Goal: Information Seeking & Learning: Learn about a topic

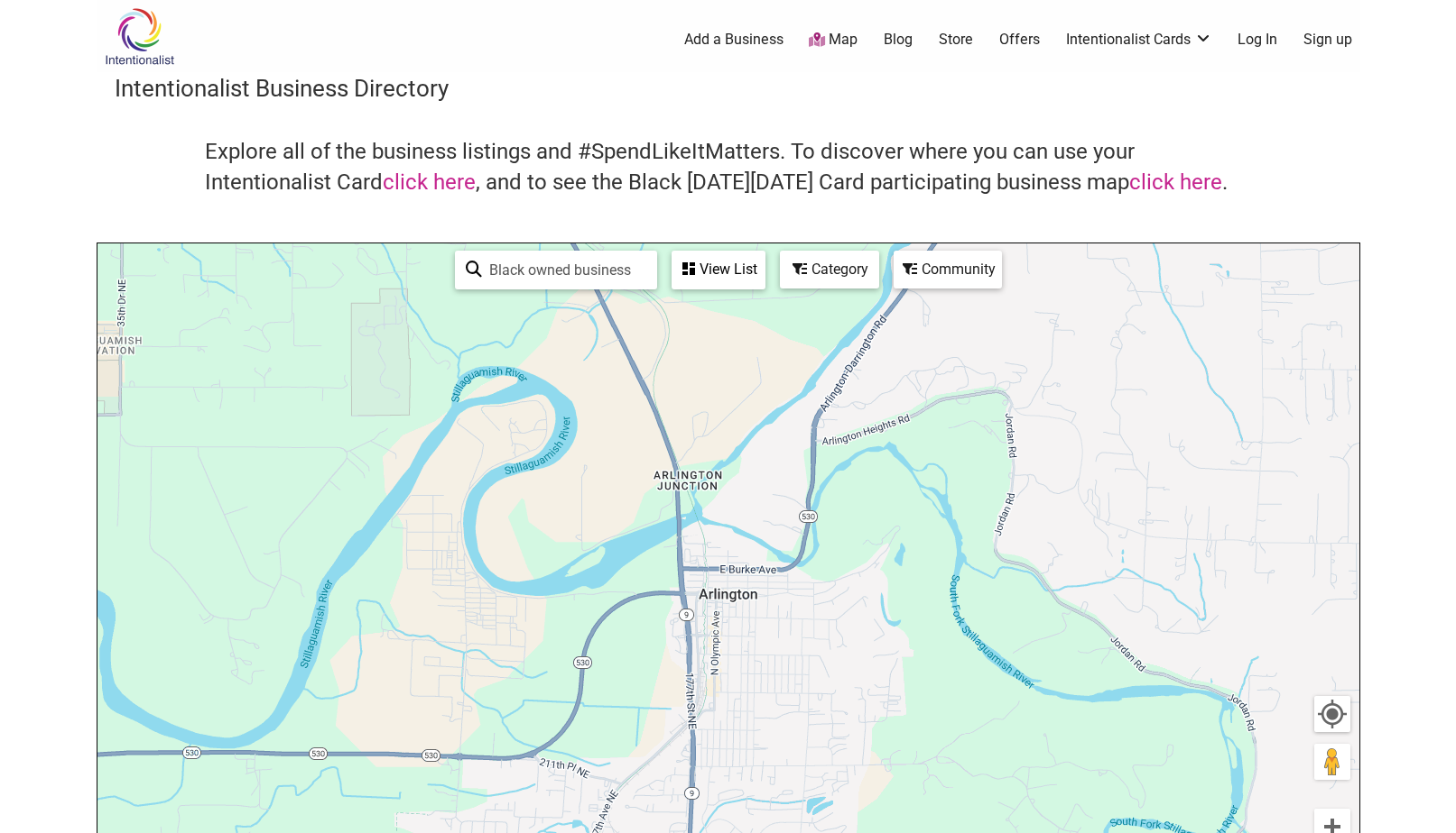
click at [763, 269] on div "Community" at bounding box center [718, 270] width 91 height 35
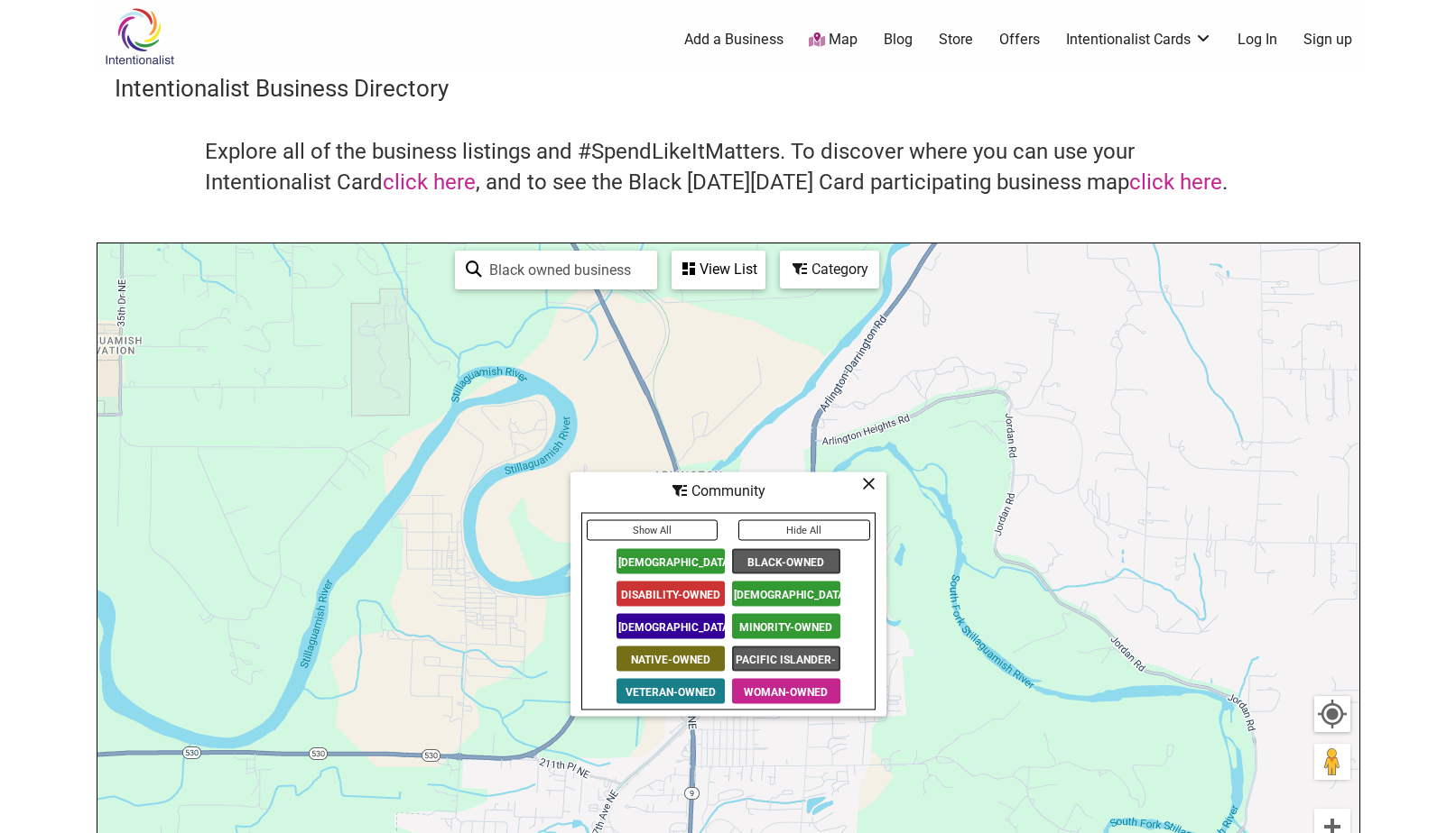
click at [759, 208] on div "Explore all of the business listings and #SpendLikeItMatters. To discover where…" at bounding box center [728, 189] width 1227 height 105
click at [867, 484] on icon at bounding box center [868, 483] width 14 height 1
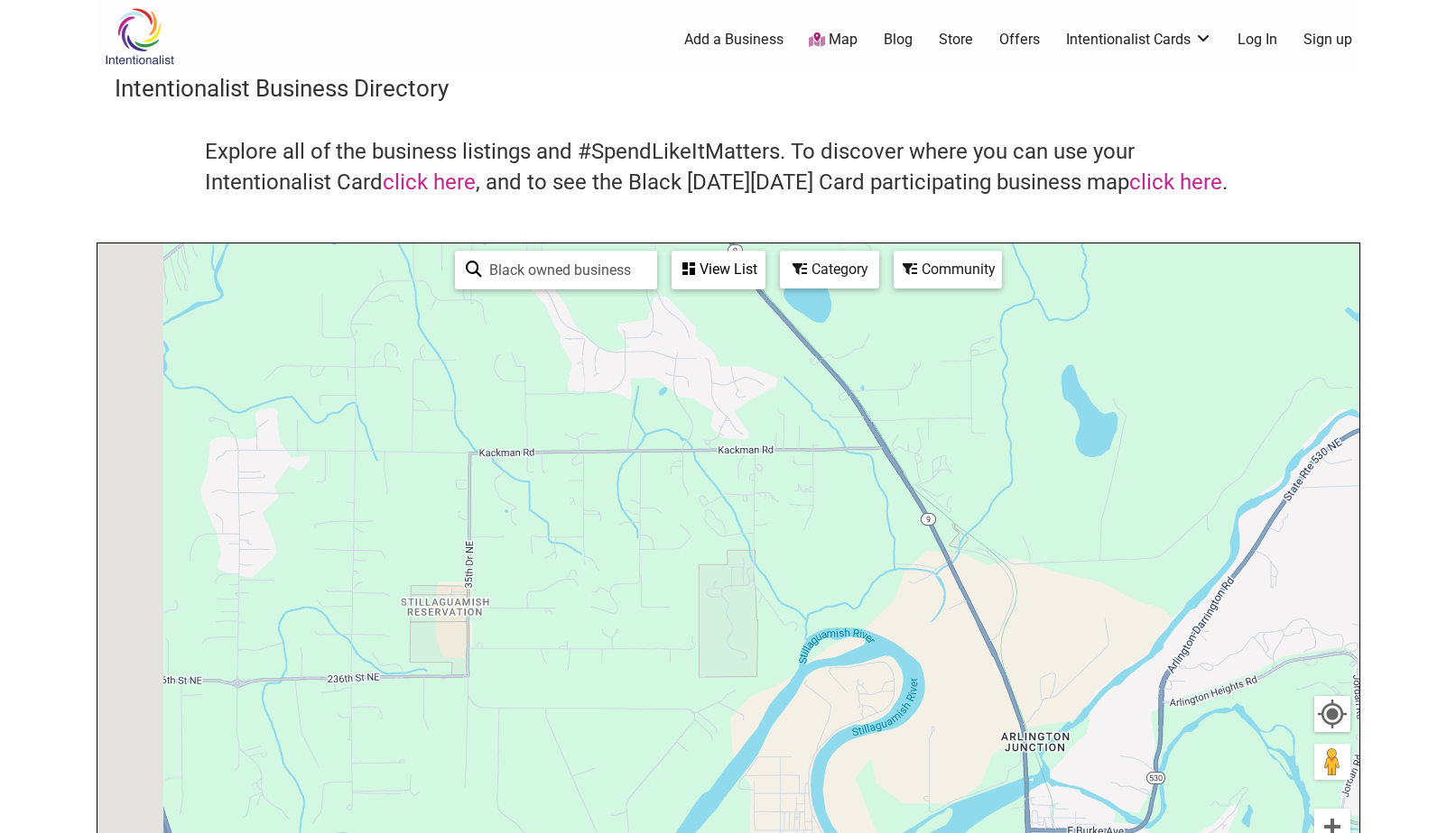
drag, startPoint x: 518, startPoint y: 502, endPoint x: 885, endPoint y: 771, distance: 455.0
click at [889, 789] on div "To navigate, press the arrow keys." at bounding box center [728, 594] width 1262 height 701
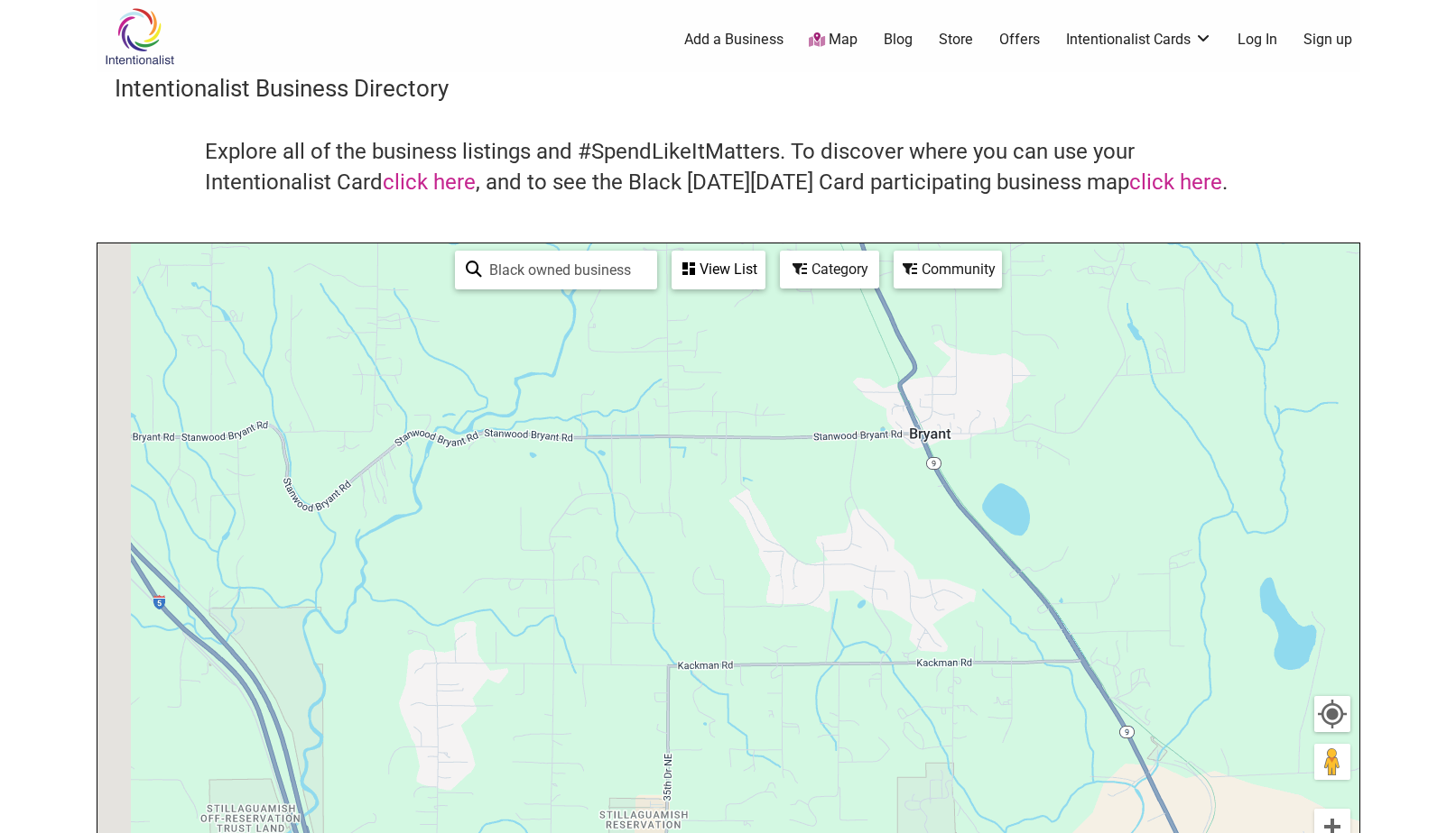
drag, startPoint x: 555, startPoint y: 466, endPoint x: 892, endPoint y: 782, distance: 462.0
click at [892, 782] on div "To navigate, press the arrow keys." at bounding box center [728, 594] width 1262 height 701
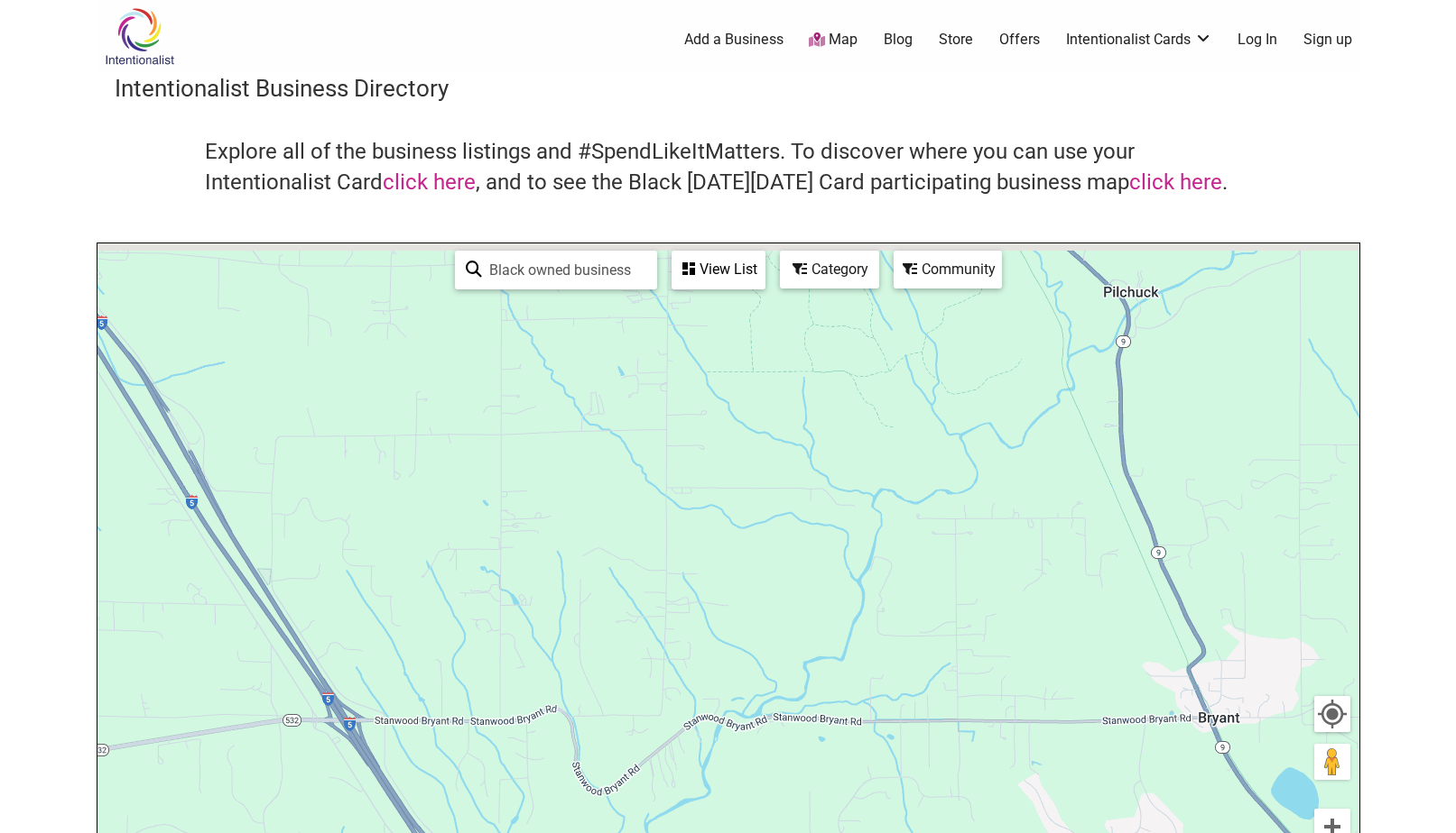
drag, startPoint x: 511, startPoint y: 483, endPoint x: 731, endPoint y: 812, distance: 395.8
click at [724, 798] on div "To navigate, press the arrow keys." at bounding box center [728, 594] width 1262 height 701
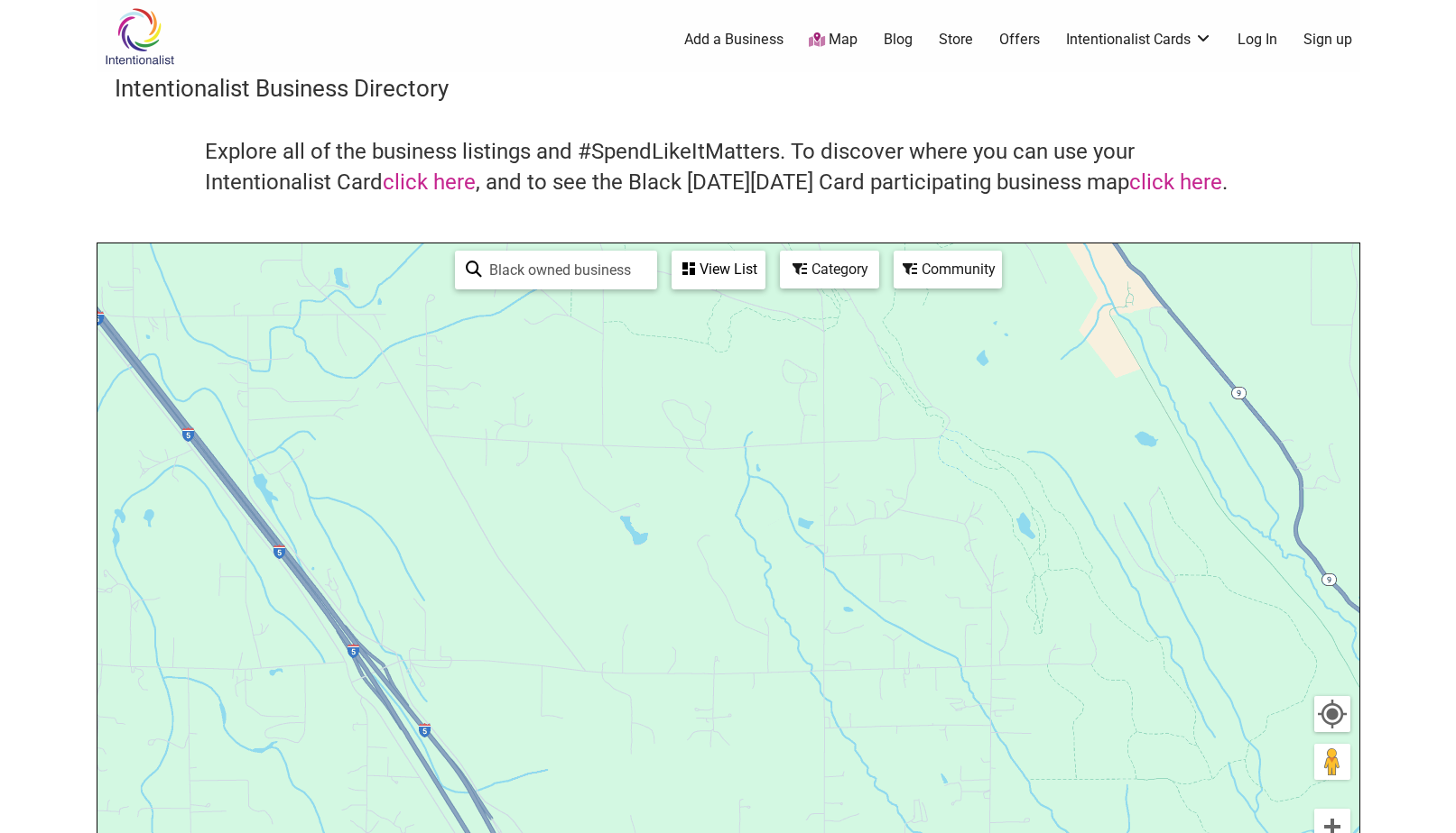
drag, startPoint x: 345, startPoint y: 423, endPoint x: 885, endPoint y: 790, distance: 652.9
click at [846, 772] on div "To navigate, press the arrow keys." at bounding box center [728, 594] width 1262 height 701
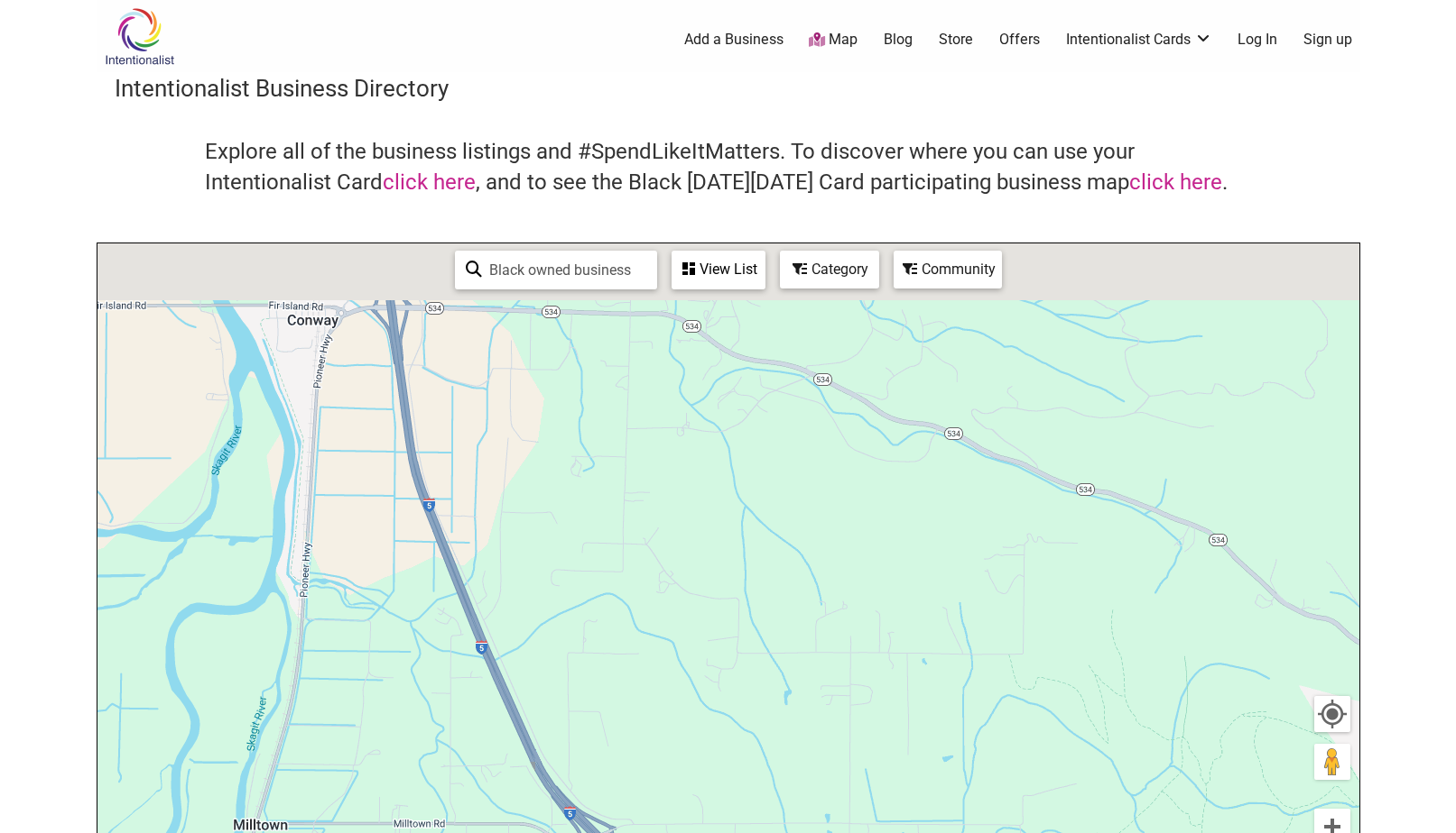
drag, startPoint x: 527, startPoint y: 377, endPoint x: 545, endPoint y: 862, distance: 485.3
click at [545, 833] on html "× Menu 0 Add a Business Map Blog Store Offers Intentionalist Cards Buy Black Ca…" at bounding box center [728, 416] width 1456 height 833
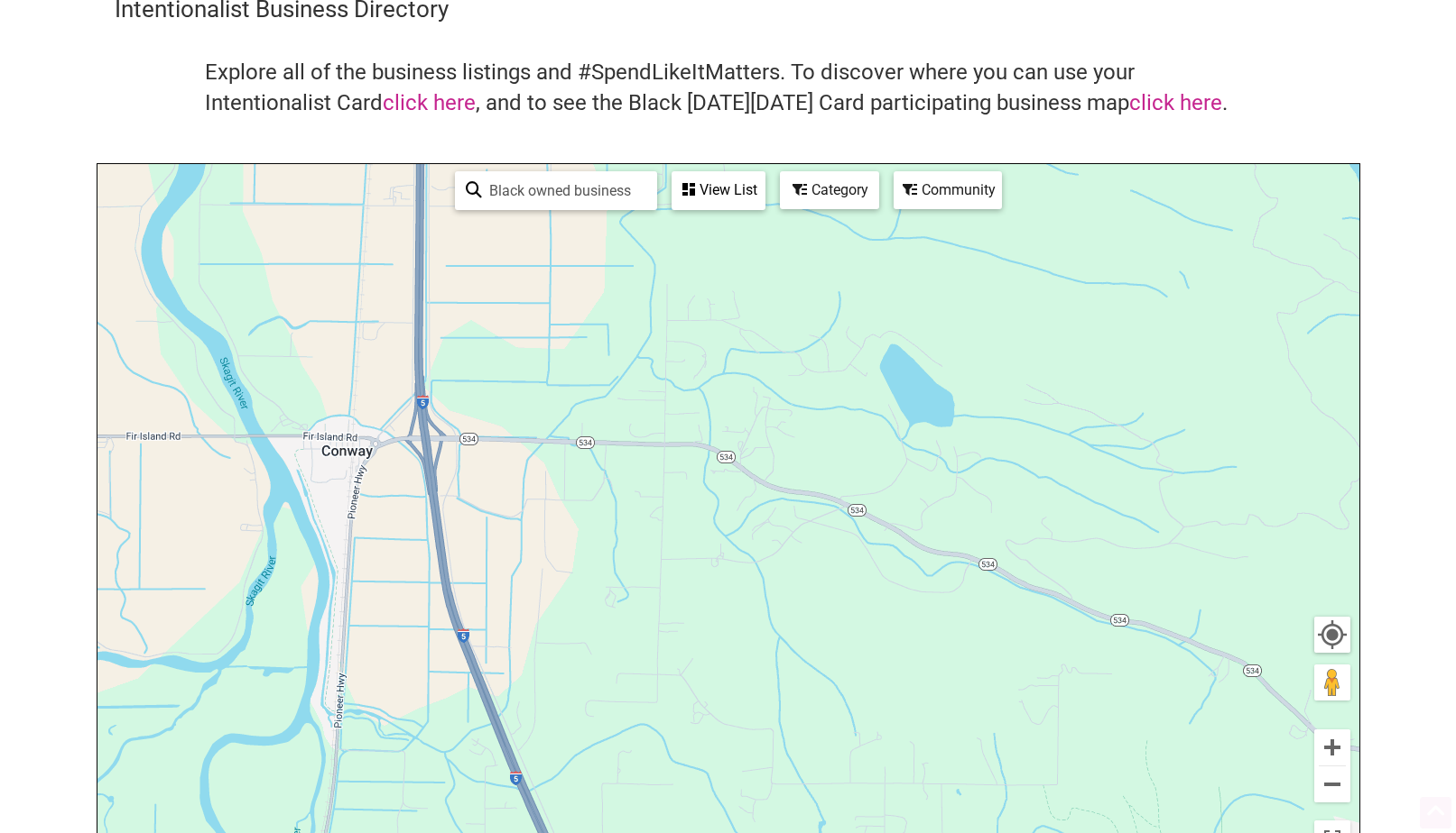
scroll to position [180, 0]
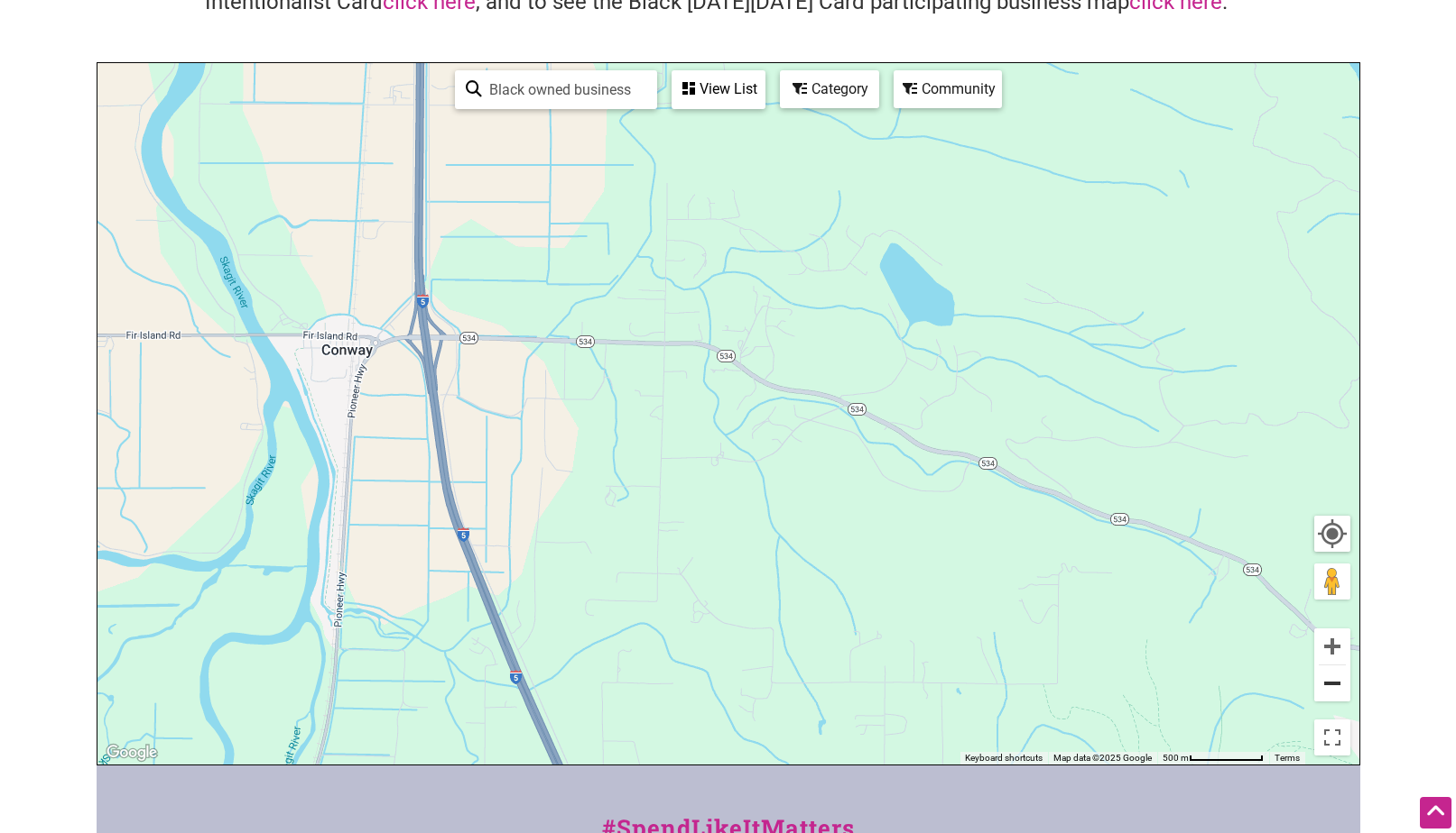
click at [1334, 681] on button "Zoom out" at bounding box center [1332, 684] width 36 height 36
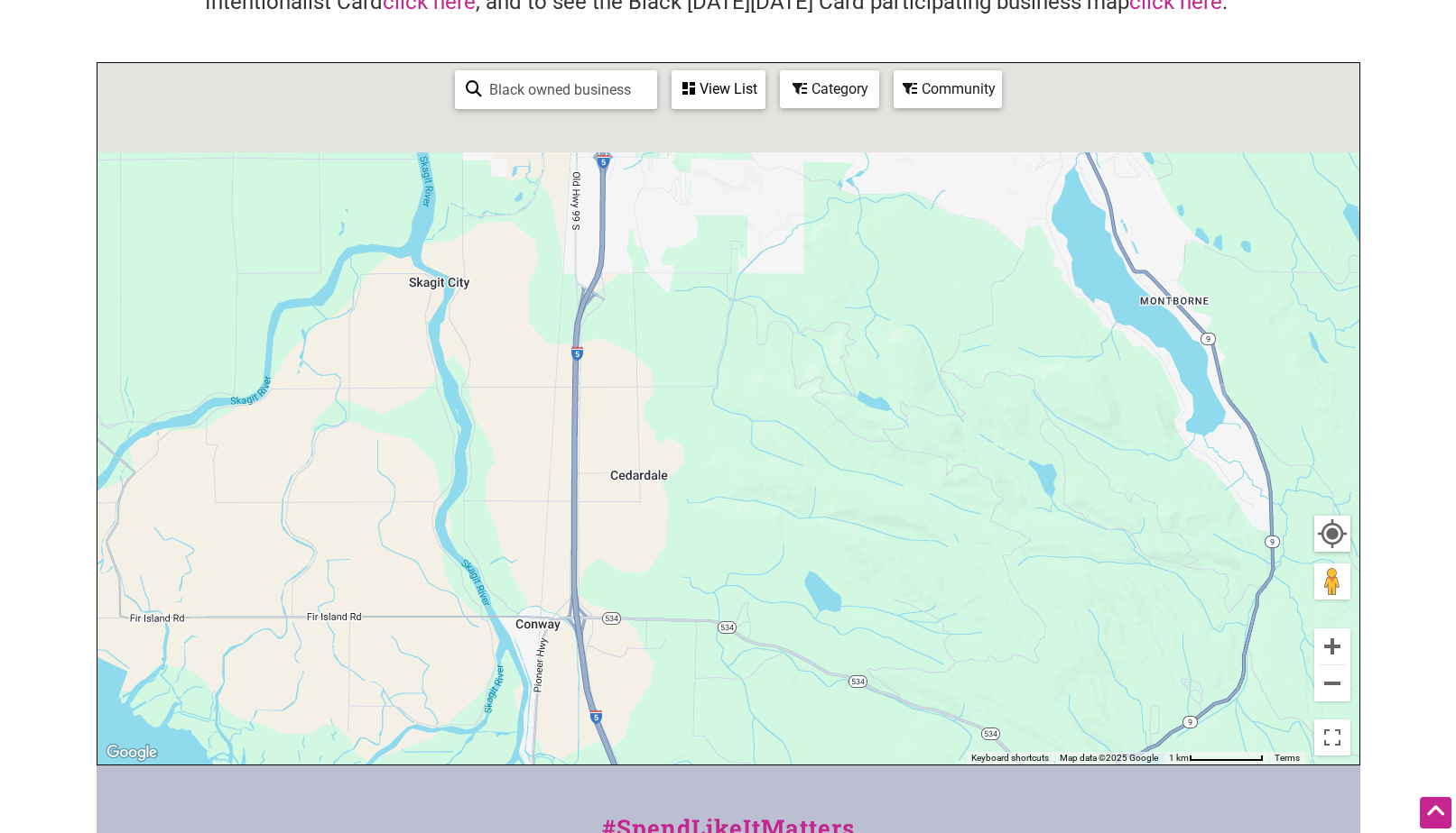
drag, startPoint x: 661, startPoint y: 265, endPoint x: 674, endPoint y: 617, distance: 352.2
click at [674, 617] on div "To navigate, press the arrow keys." at bounding box center [728, 414] width 1262 height 701
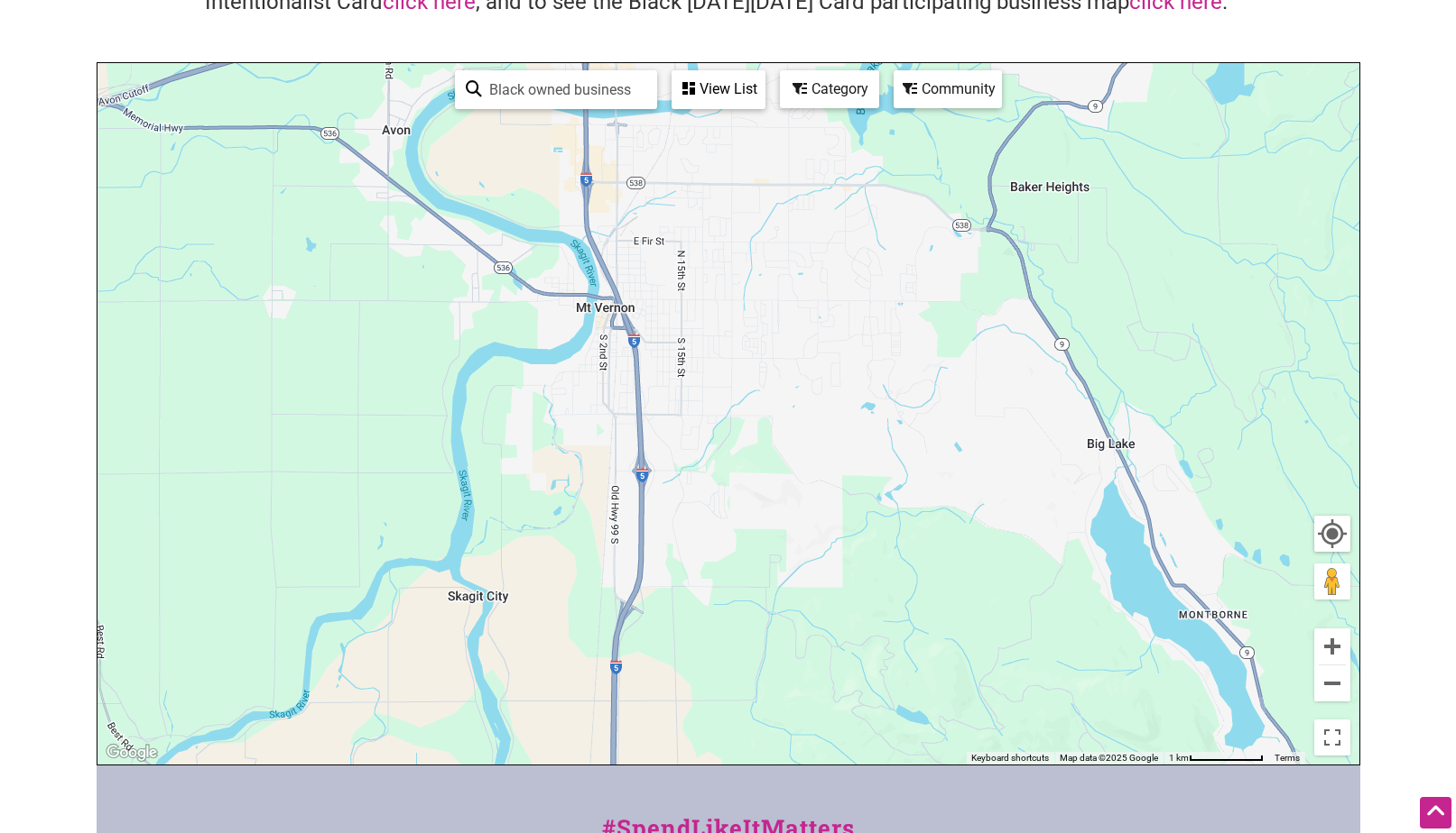
drag, startPoint x: 672, startPoint y: 235, endPoint x: 707, endPoint y: 677, distance: 443.4
click at [707, 669] on div "To navigate, press the arrow keys." at bounding box center [728, 414] width 1262 height 701
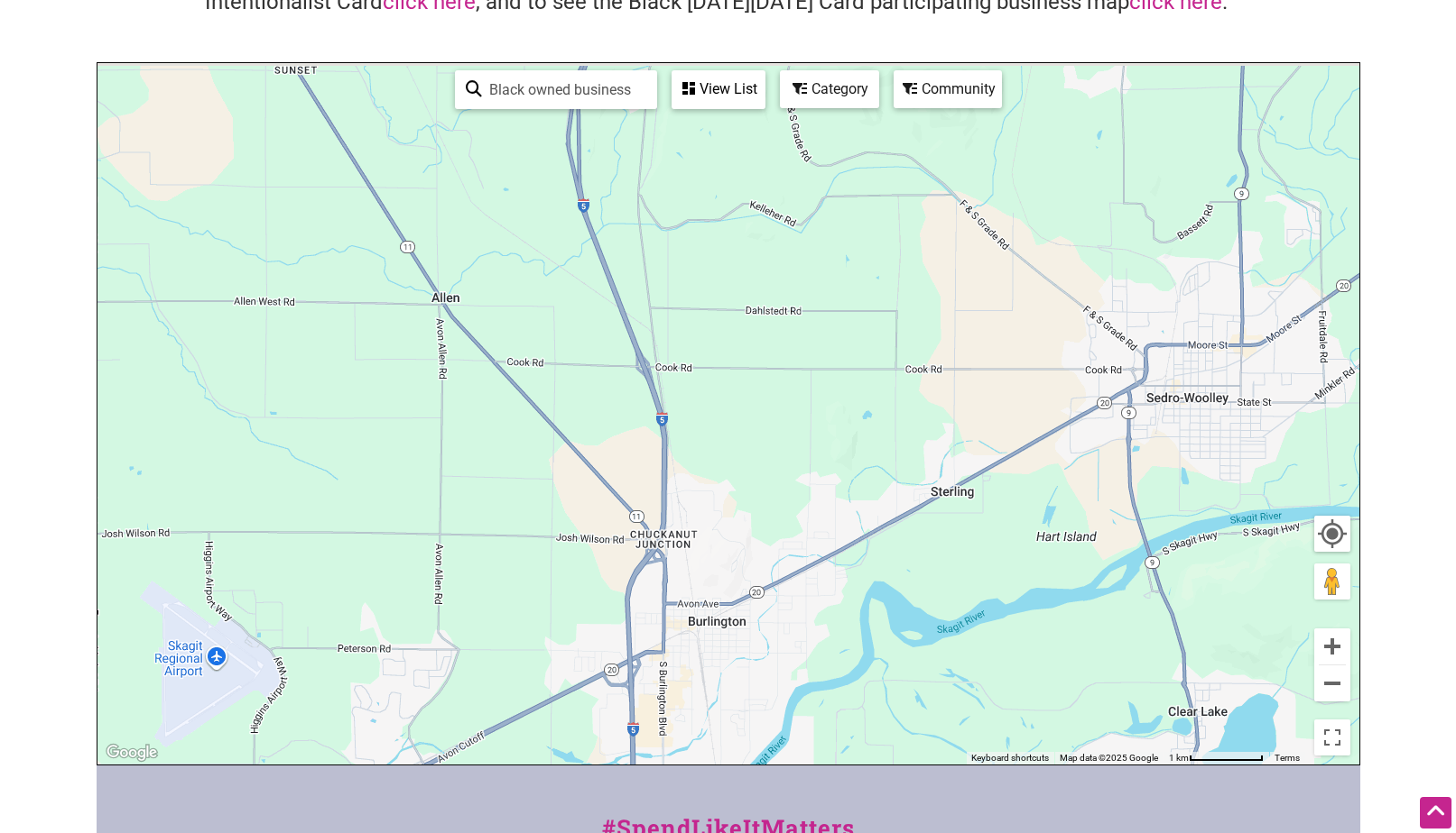
drag, startPoint x: 777, startPoint y: 389, endPoint x: 798, endPoint y: 672, distance: 283.8
click at [794, 665] on div "To navigate, press the arrow keys." at bounding box center [728, 414] width 1262 height 701
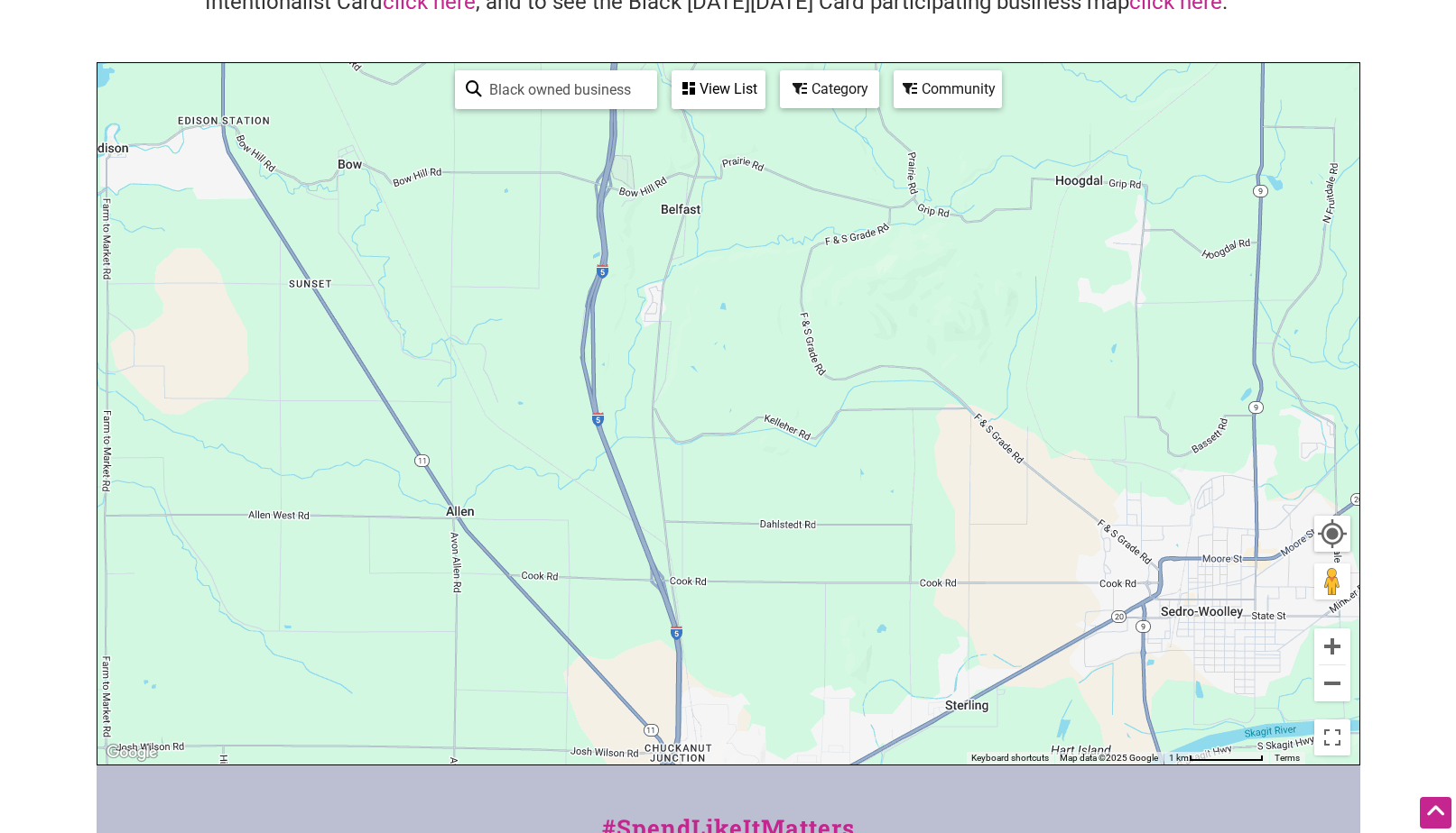
drag, startPoint x: 829, startPoint y: 414, endPoint x: 863, endPoint y: 696, distance: 284.0
click at [860, 674] on div "To navigate, press the arrow keys." at bounding box center [728, 414] width 1262 height 701
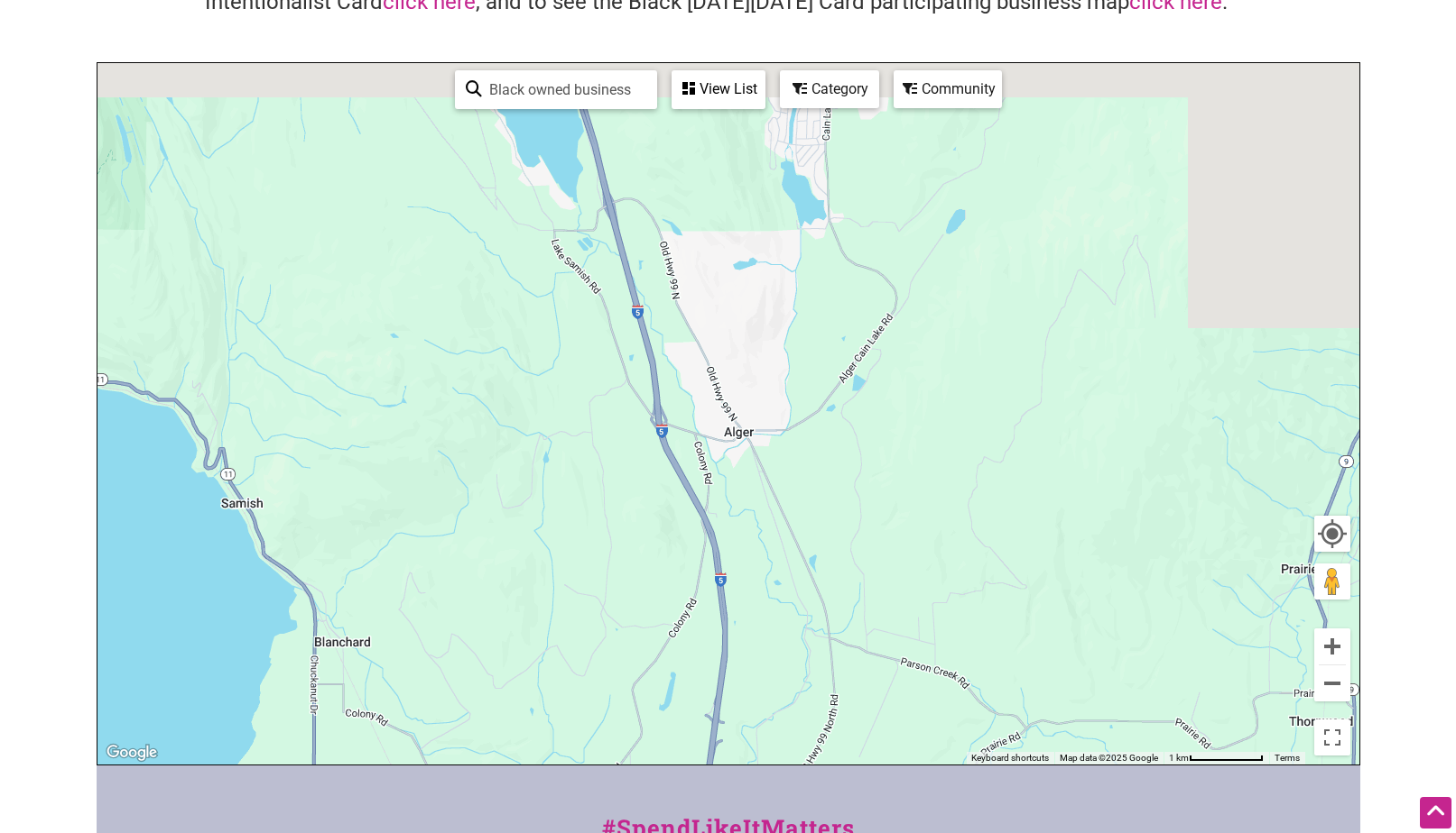
drag, startPoint x: 886, startPoint y: 472, endPoint x: 924, endPoint y: 833, distance: 363.0
click at [924, 653] on html "× Menu 0 Add a Business Map Blog Store Offers Intentionalist Cards Buy Black Ca…" at bounding box center [728, 236] width 1456 height 833
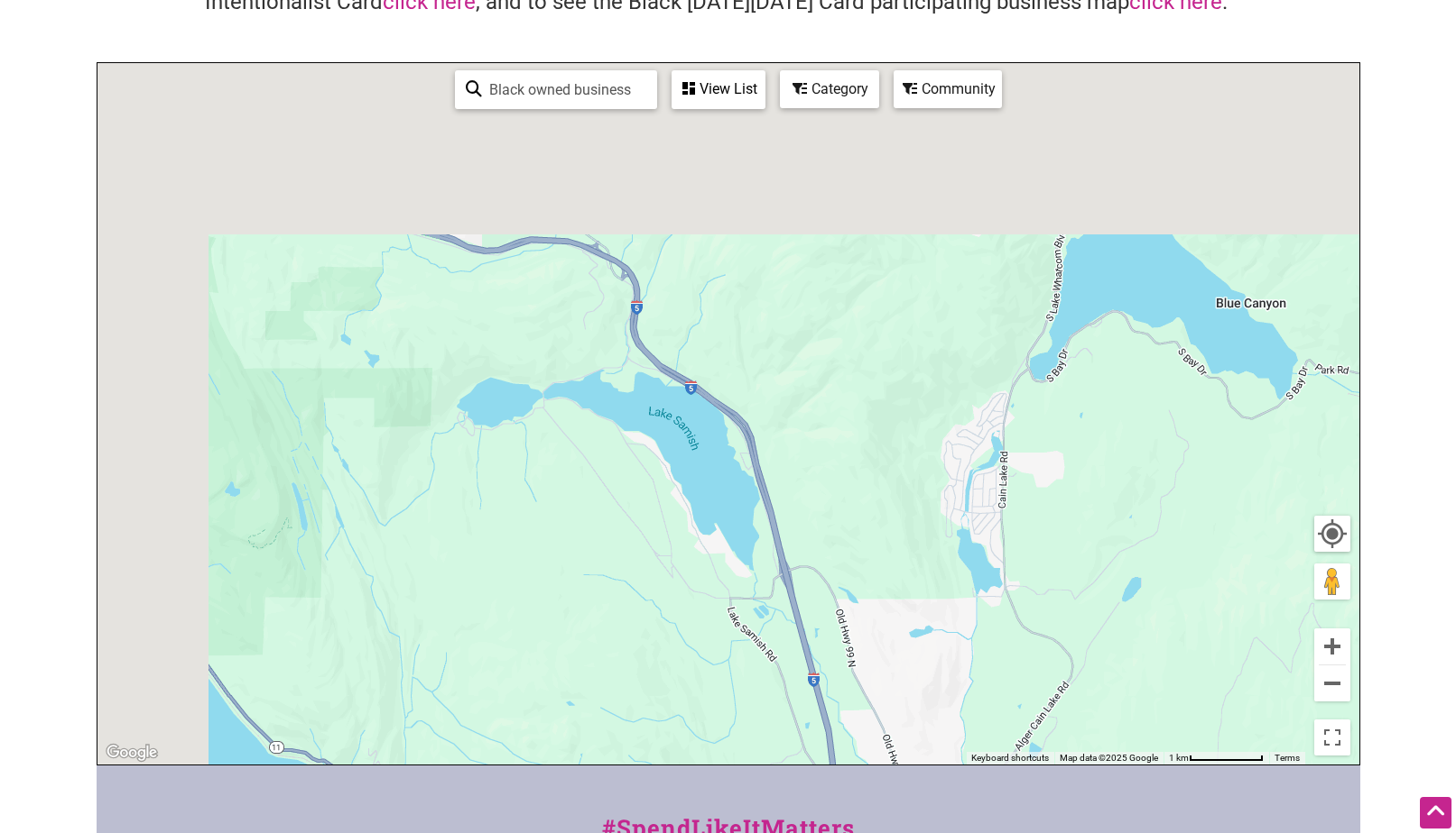
drag, startPoint x: 861, startPoint y: 535, endPoint x: 1076, endPoint y: 842, distance: 374.8
click at [1076, 653] on html "× Menu 0 Add a Business Map Blog Store Offers Intentionalist Cards Buy Black Ca…" at bounding box center [728, 236] width 1456 height 833
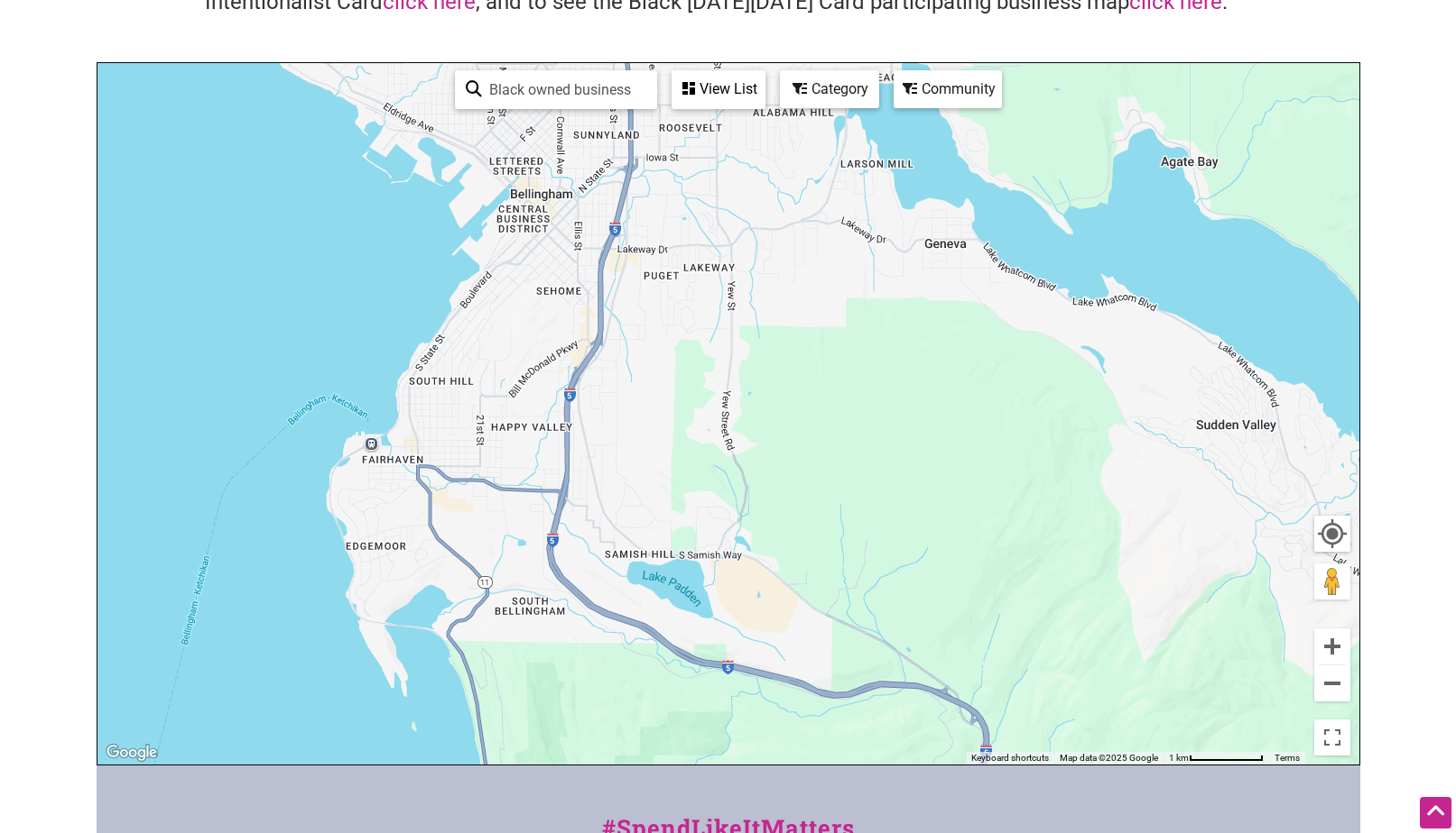
drag, startPoint x: 875, startPoint y: 556, endPoint x: 1132, endPoint y: 880, distance: 413.6
click at [1132, 653] on html "× Menu 0 Add a Business Map Blog Store Offers Intentionalist Cards Buy Black Ca…" at bounding box center [728, 236] width 1456 height 833
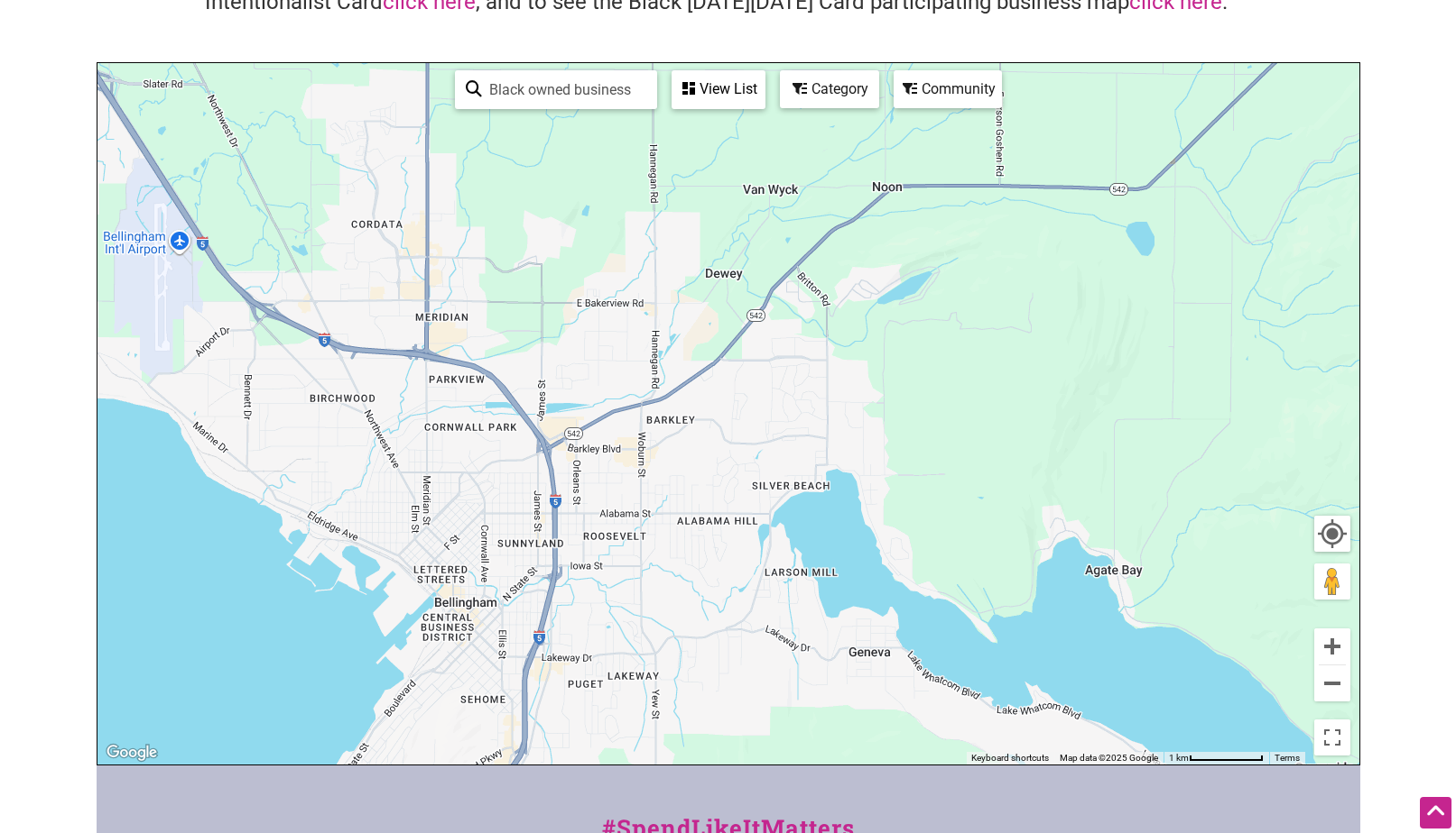
drag, startPoint x: 898, startPoint y: 406, endPoint x: 823, endPoint y: 804, distance: 405.0
click at [823, 804] on div "Intentionalist Spend like it matters 0 Add a Business Map Blog Store Offers Int…" at bounding box center [728, 520] width 1264 height 1399
click at [763, 89] on div "Category" at bounding box center [718, 89] width 91 height 35
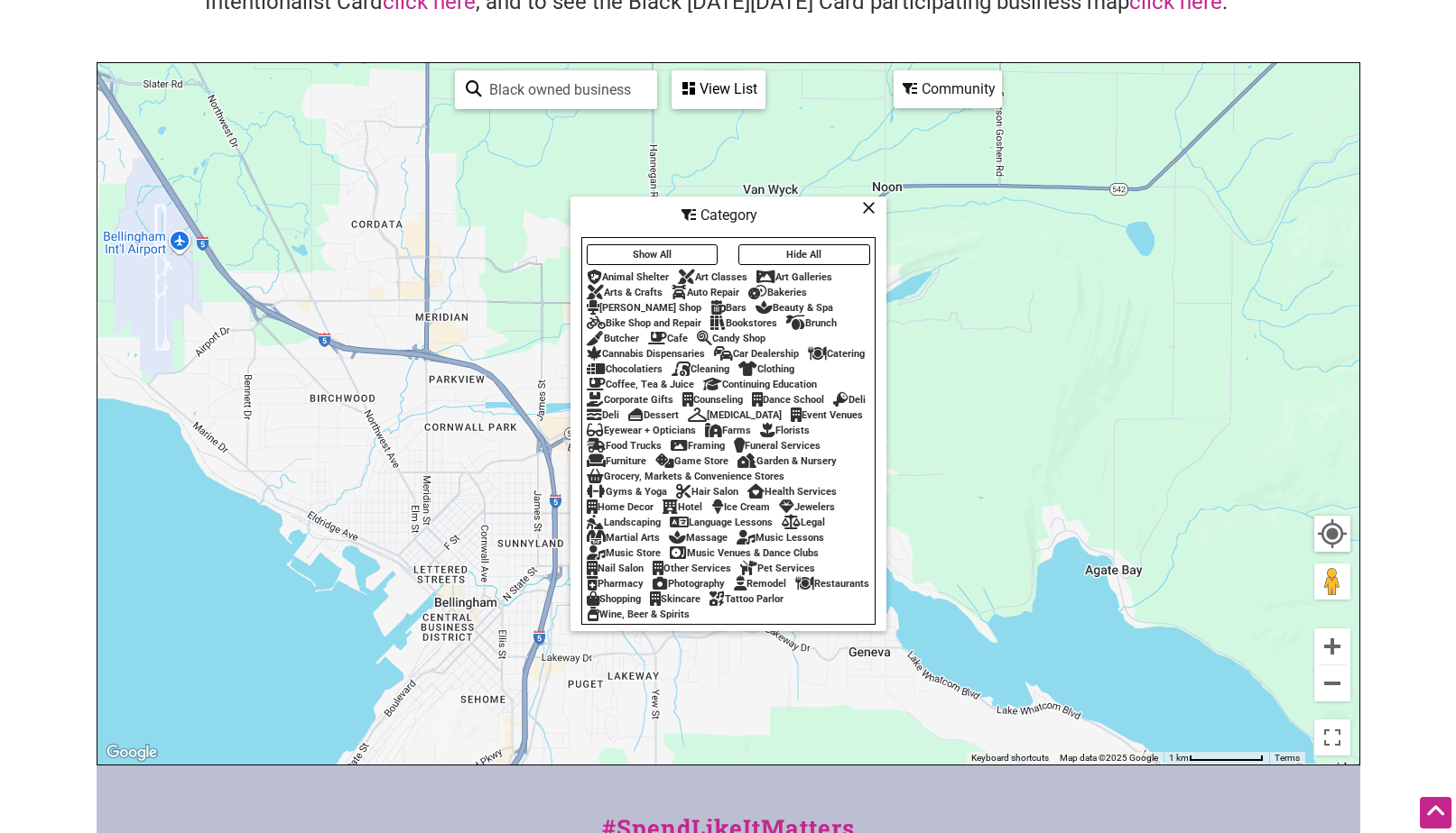
click at [763, 90] on div "Community" at bounding box center [718, 89] width 91 height 35
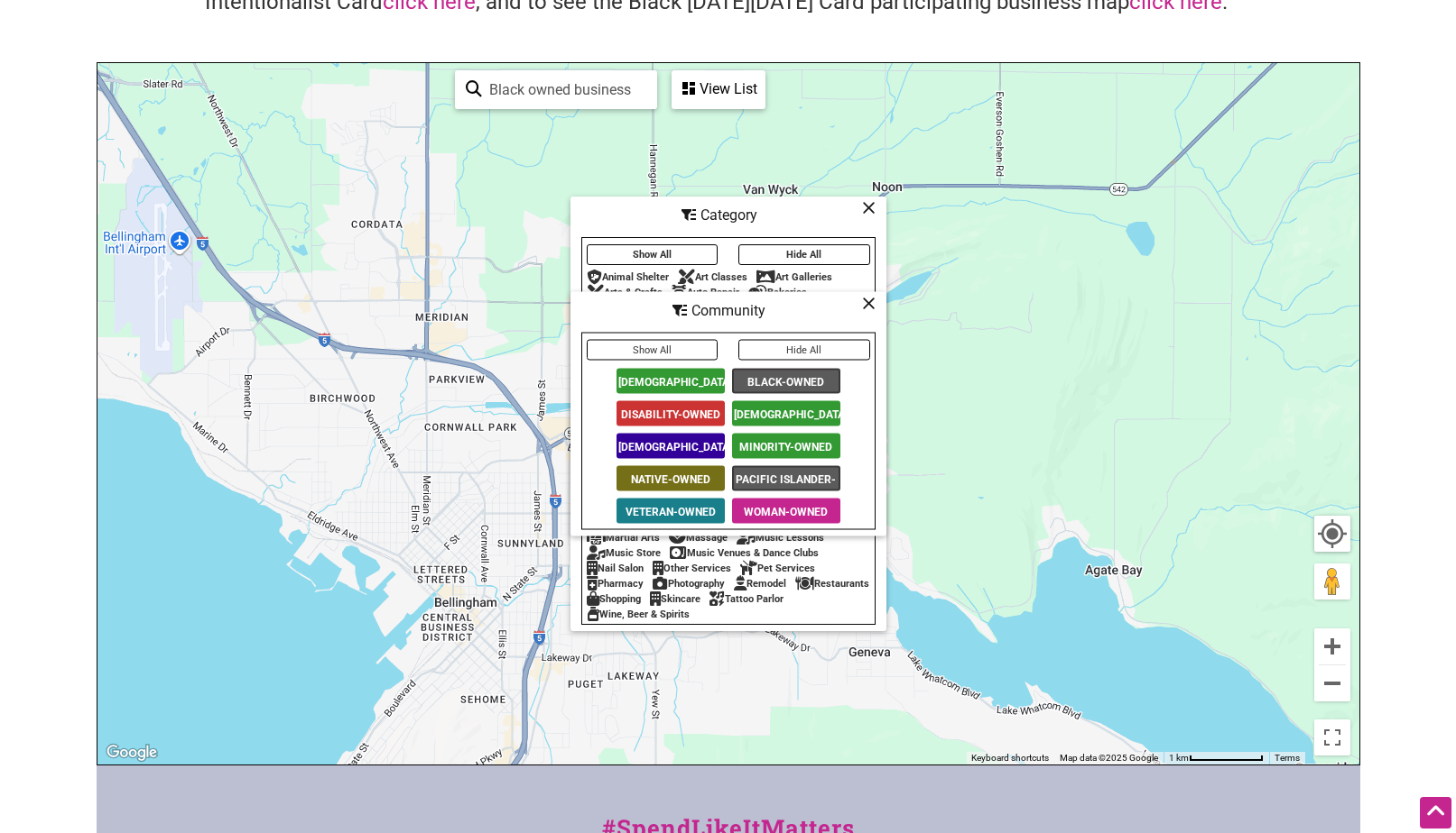
click at [824, 410] on span "[DEMOGRAPHIC_DATA]-Owned" at bounding box center [786, 413] width 108 height 25
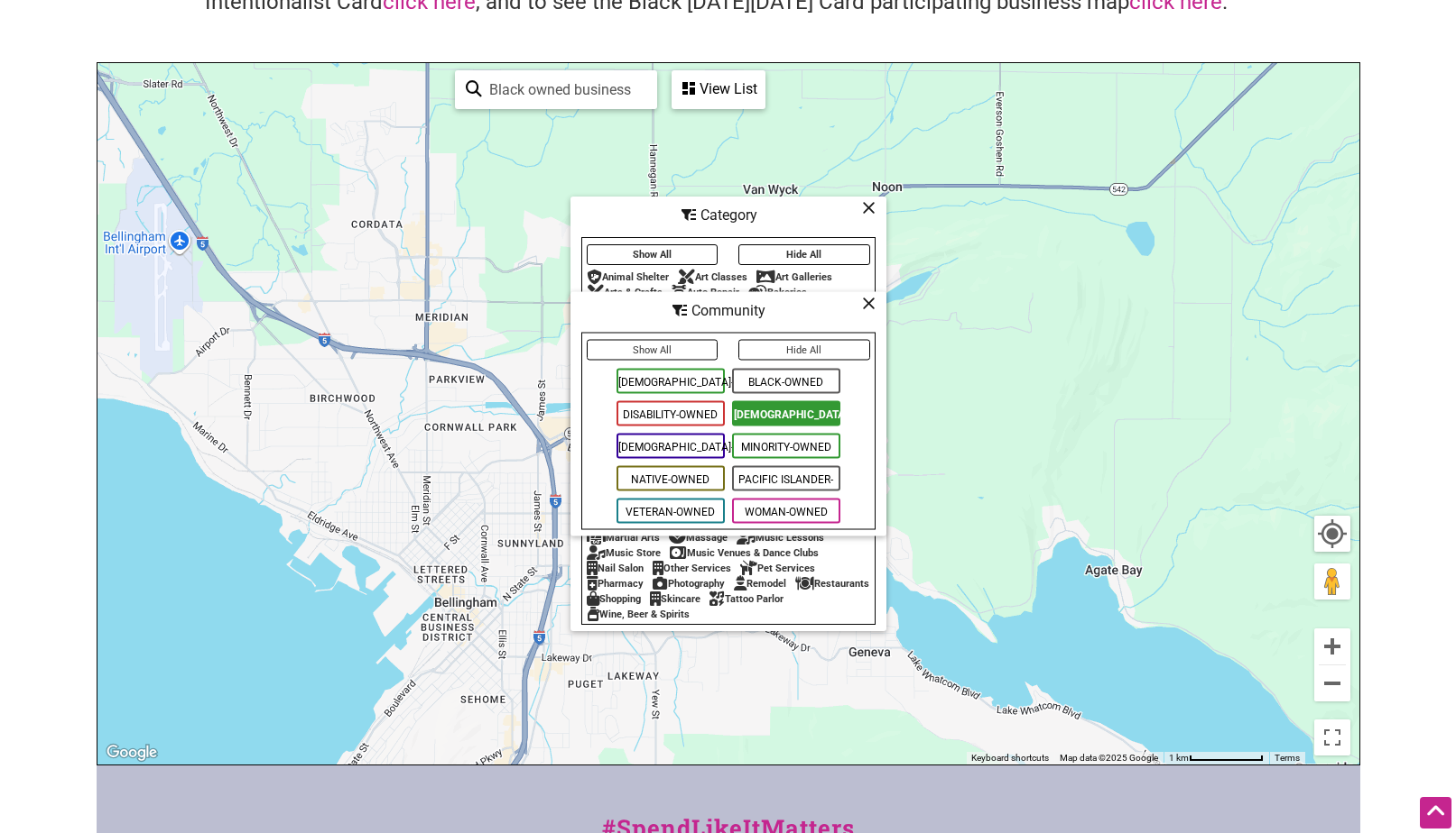
click at [655, 337] on div "Show All Hide All [DEMOGRAPHIC_DATA]-Owned Black-Owned Disability-Owned [DEMOGR…" at bounding box center [728, 432] width 292 height 192
click at [655, 345] on button "Show All" at bounding box center [652, 351] width 132 height 21
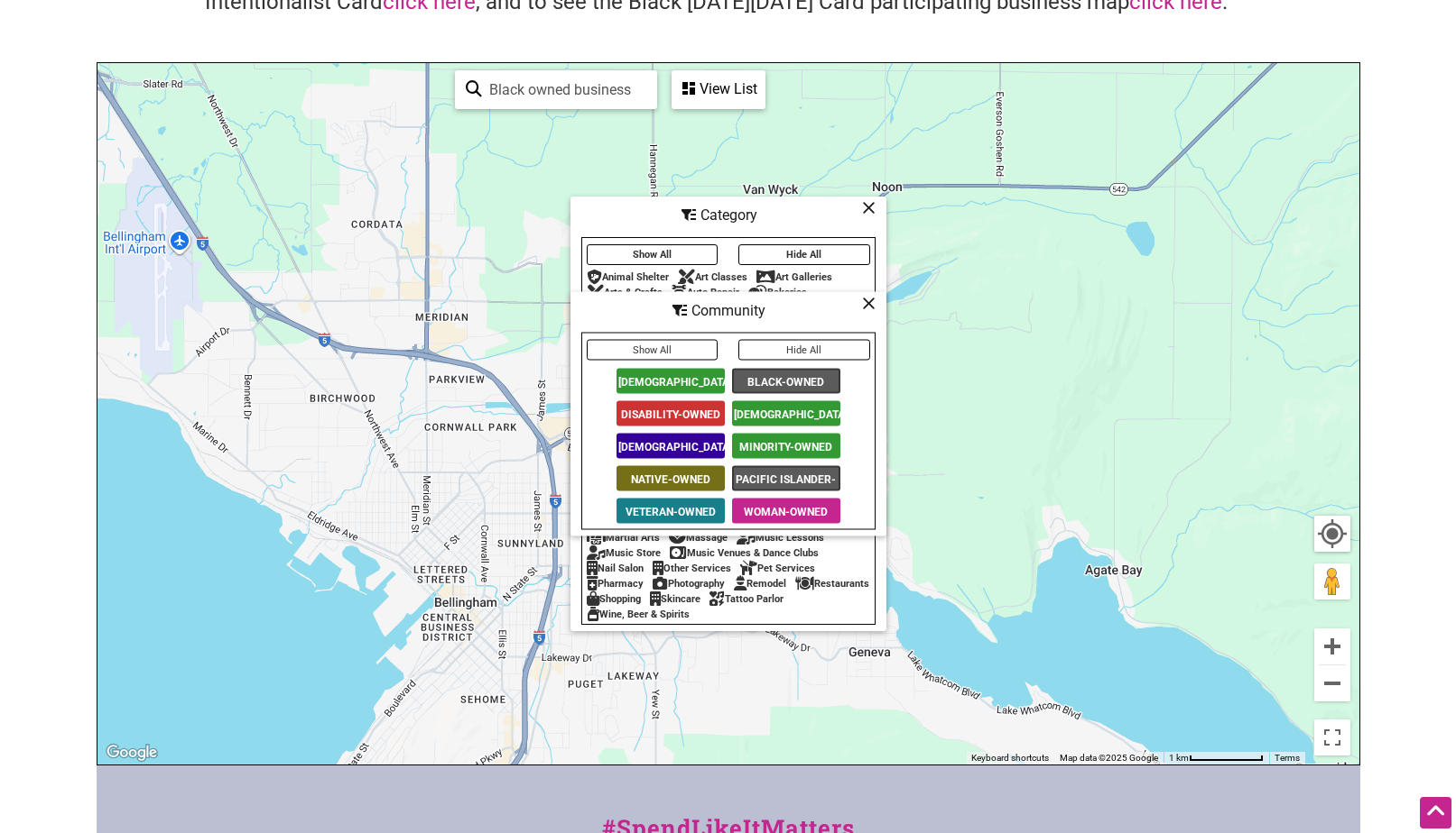
click at [807, 411] on span "[DEMOGRAPHIC_DATA]-Owned" at bounding box center [786, 413] width 108 height 25
click at [870, 303] on icon at bounding box center [868, 303] width 14 height 1
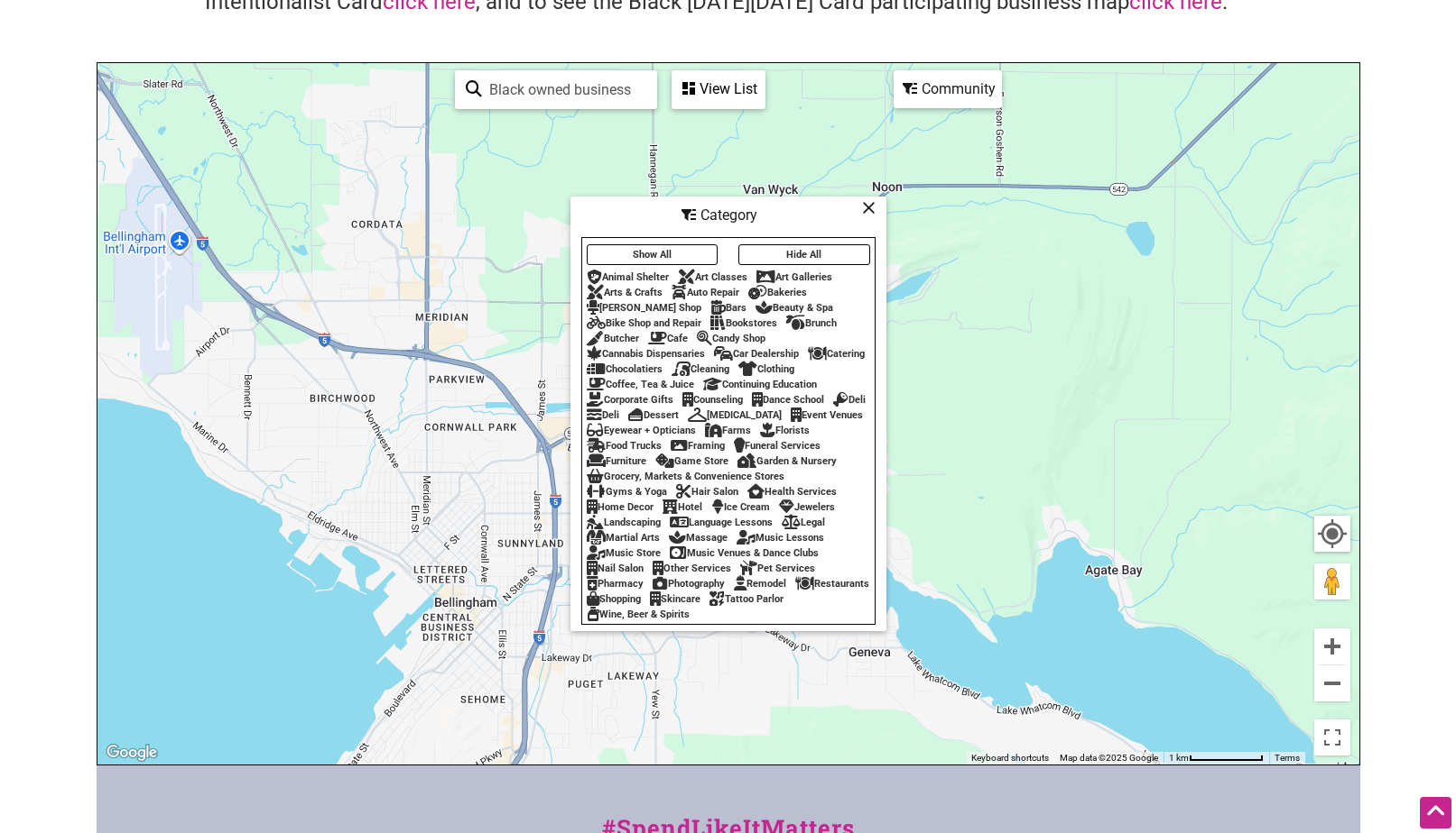
click at [673, 244] on button "Show All" at bounding box center [652, 255] width 132 height 21
click at [865, 207] on icon at bounding box center [868, 207] width 14 height 1
